Goal: Check status: Check status

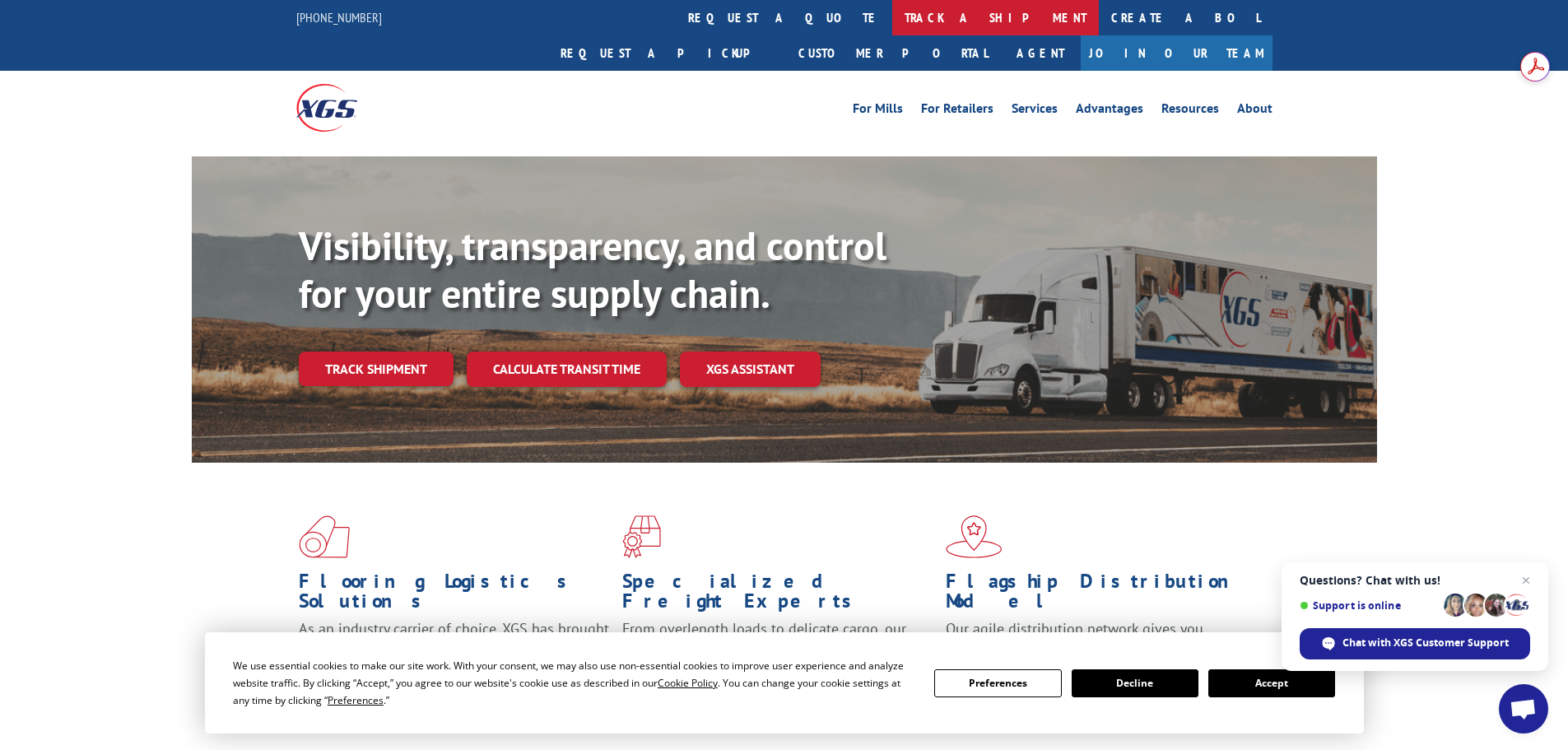
click at [892, 29] on link "track a shipment" at bounding box center [995, 18] width 207 height 35
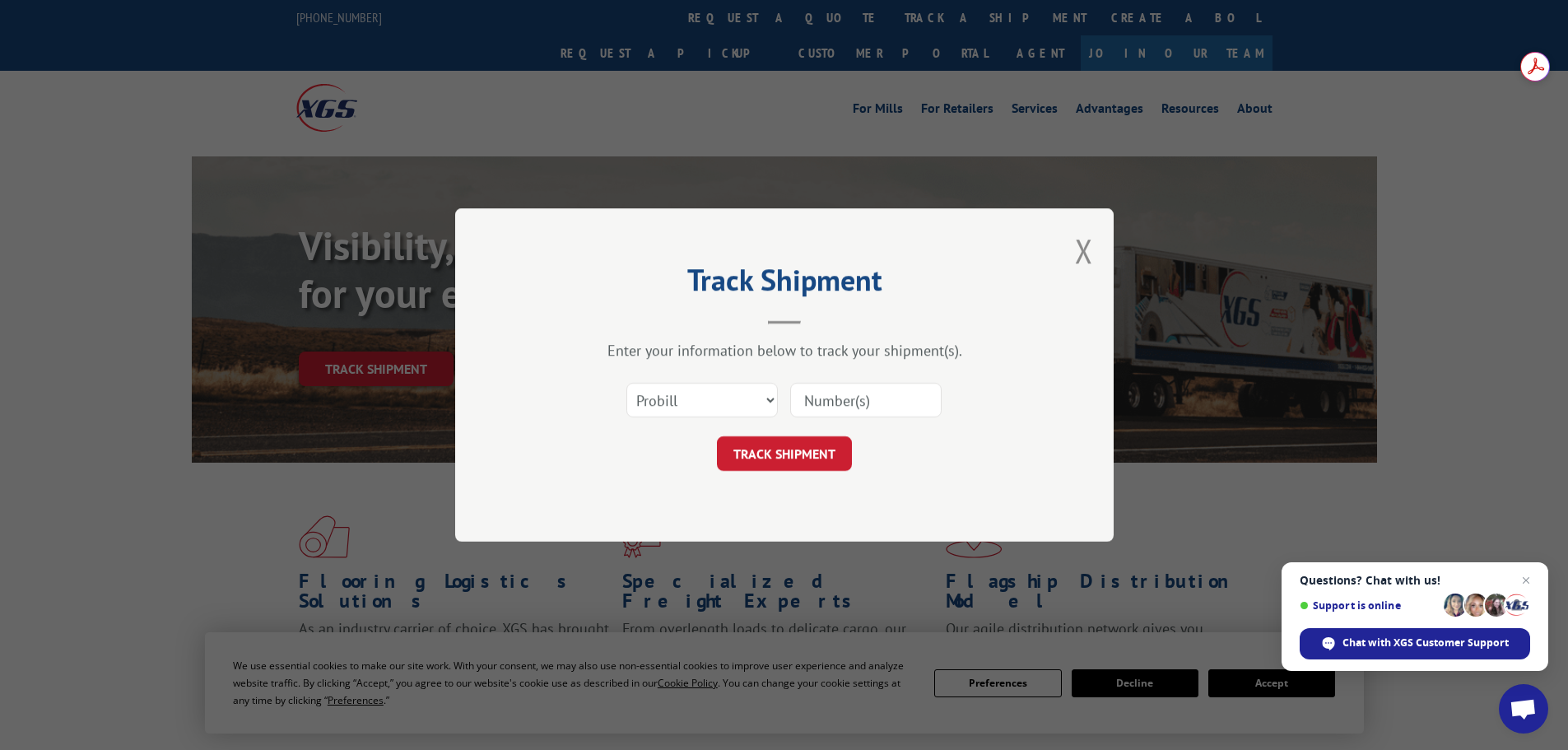
click at [815, 388] on input at bounding box center [866, 399] width 151 height 34
paste input "16609533"
type input "16609533"
click at [812, 450] on button "TRACK SHIPMENT" at bounding box center [784, 453] width 135 height 34
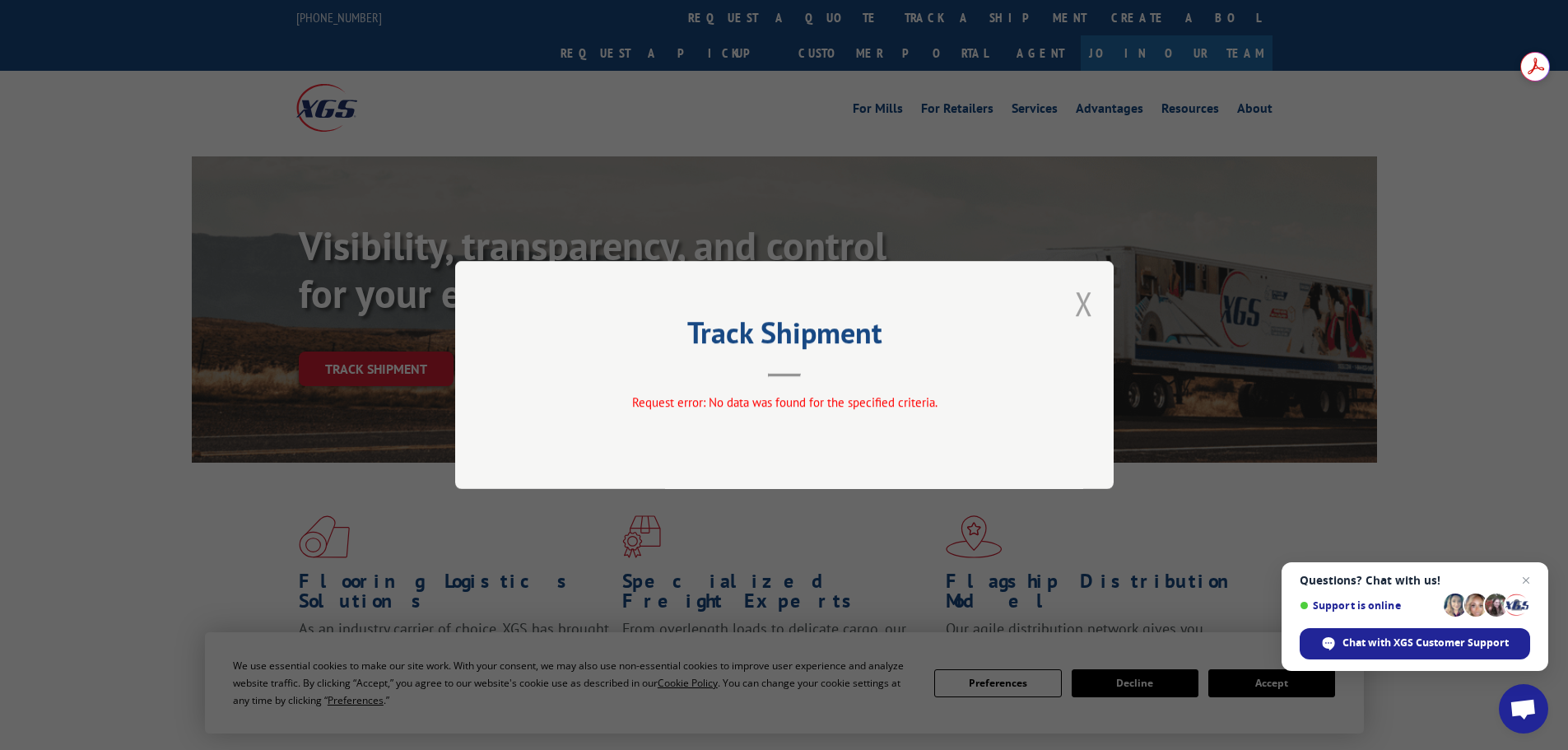
click at [1090, 309] on button "Close modal" at bounding box center [1084, 304] width 18 height 44
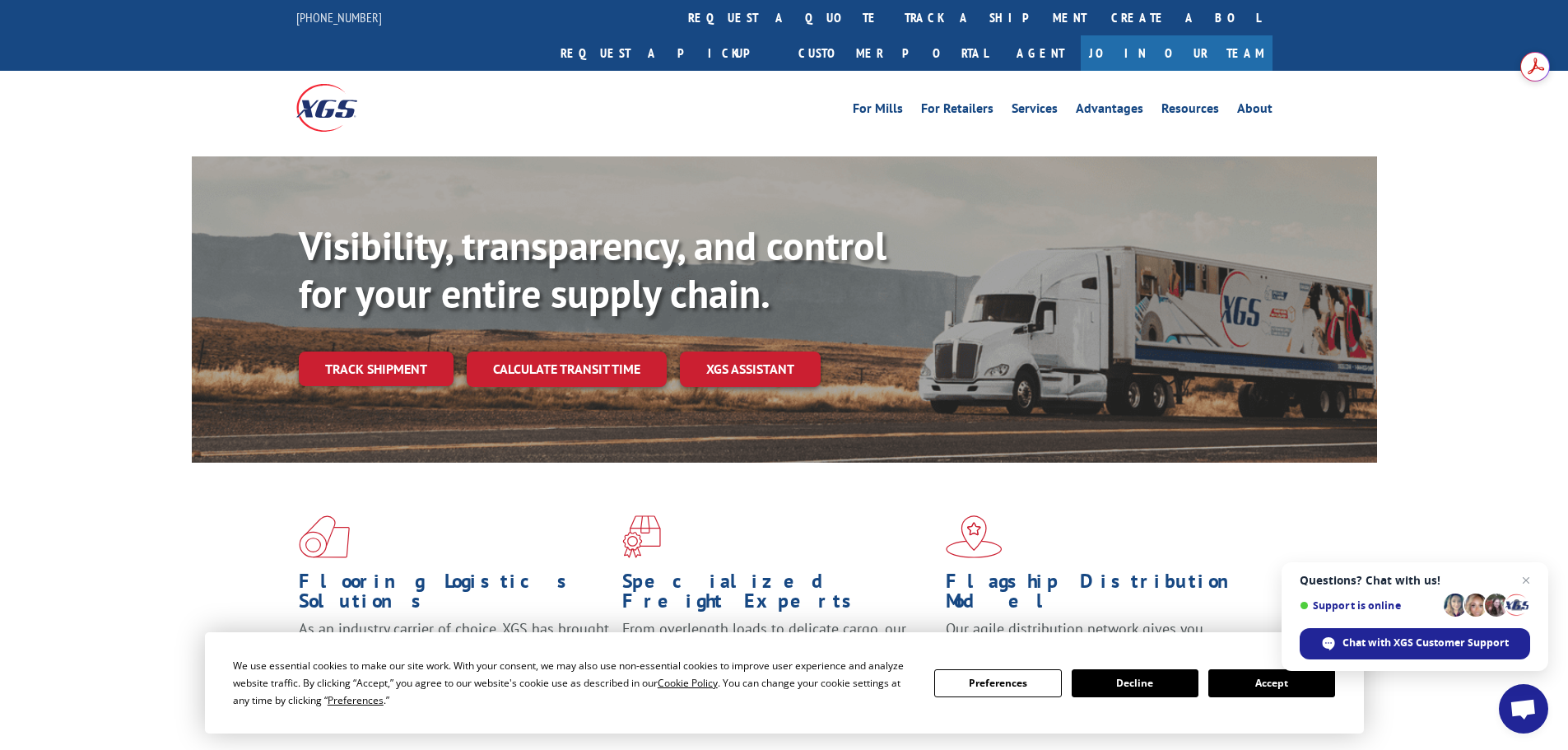
click at [645, 96] on div "For [PERSON_NAME] For Retailers Services Advantages Resources About For [PERSON…" at bounding box center [905, 108] width 732 height 24
